Goal: Task Accomplishment & Management: Use online tool/utility

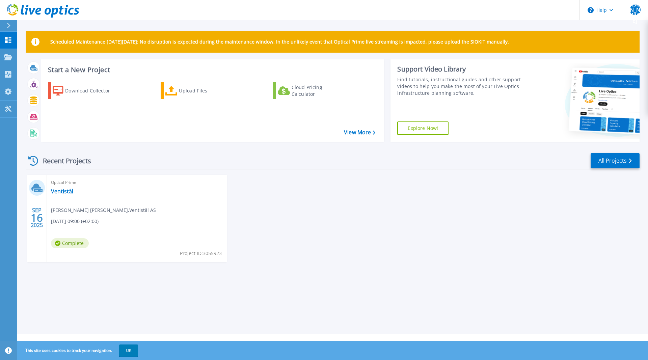
click at [343, 287] on div "Scheduled Maintenance on Monday 22nd September: No disruption is expected durin…" at bounding box center [332, 167] width 631 height 334
click at [358, 188] on div "SEP 16 2025 Optical Prime Ventistål Stein Andreas Mortensen , Ventistål AS 09/1…" at bounding box center [330, 225] width 619 height 101
click at [485, 195] on div "SEP 16 2025 Optical Prime Ventistål Stein Andreas Mortensen , Ventistål AS 09/1…" at bounding box center [330, 225] width 619 height 101
drag, startPoint x: 479, startPoint y: 285, endPoint x: 491, endPoint y: 278, distance: 14.5
click at [478, 283] on div "Scheduled Maintenance on Monday 22nd September: No disruption is expected durin…" at bounding box center [332, 167] width 631 height 334
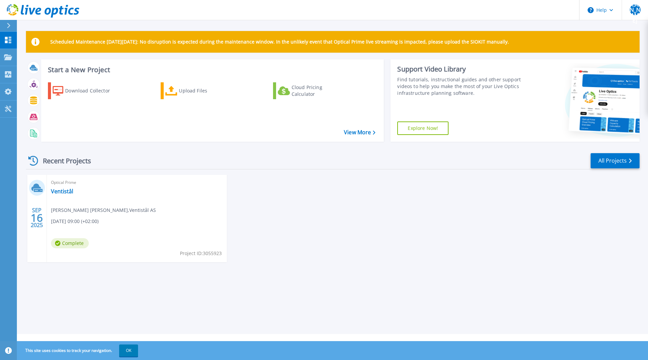
click at [610, 280] on div "Recent Projects All Projects SEP 16 2025 Optical Prime Ventistål Stein Andreas …" at bounding box center [332, 214] width 613 height 134
click at [612, 183] on div "SEP 16 2025 Optical Prime Ventistål Stein Andreas Mortensen , Ventistål AS 09/1…" at bounding box center [330, 225] width 619 height 101
click at [235, 192] on div "SEP 16 2025 Optical Prime Ventistål Stein Andreas Mortensen , Ventistål AS 09/1…" at bounding box center [330, 225] width 619 height 101
drag, startPoint x: 247, startPoint y: 286, endPoint x: 287, endPoint y: 267, distance: 45.0
click at [247, 285] on div "Scheduled Maintenance on Monday 22nd September: No disruption is expected durin…" at bounding box center [332, 167] width 631 height 334
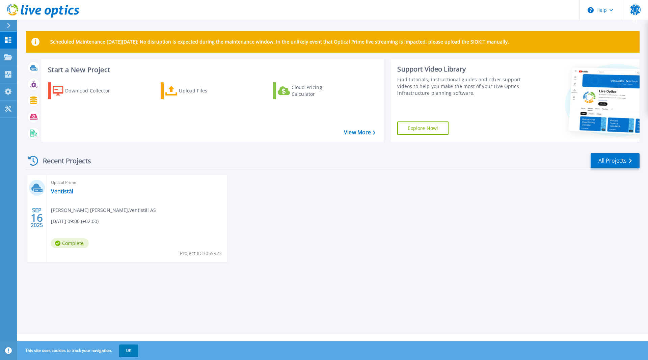
drag, startPoint x: 376, startPoint y: 187, endPoint x: 370, endPoint y: 185, distance: 5.7
click at [376, 186] on div "SEP 16 2025 Optical Prime Ventistål Stein Andreas Mortensen , Ventistål AS 09/1…" at bounding box center [330, 225] width 619 height 101
